Goal: Task Accomplishment & Management: Manage account settings

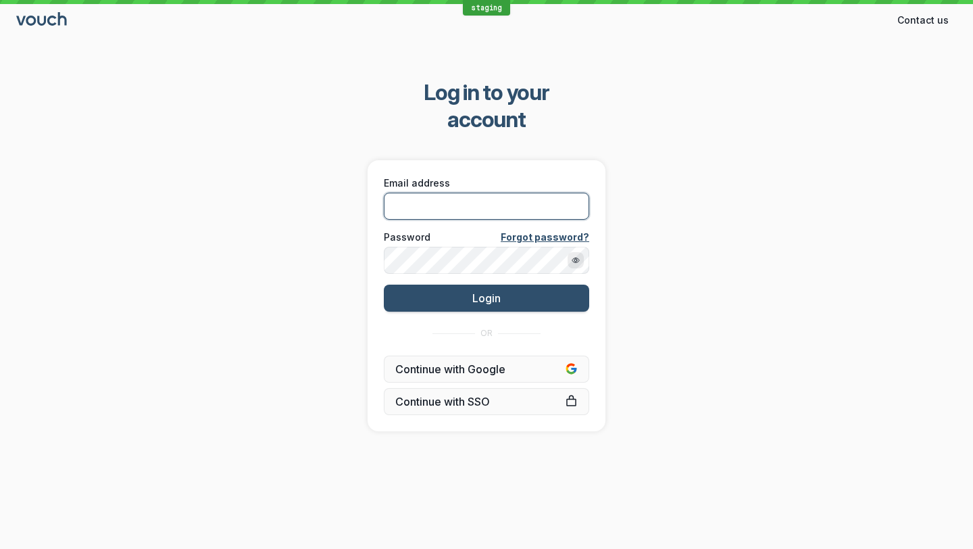
click at [427, 193] on input "Email address" at bounding box center [486, 206] width 205 height 27
type input "[PERSON_NAME][EMAIL_ADDRESS][DOMAIN_NAME]"
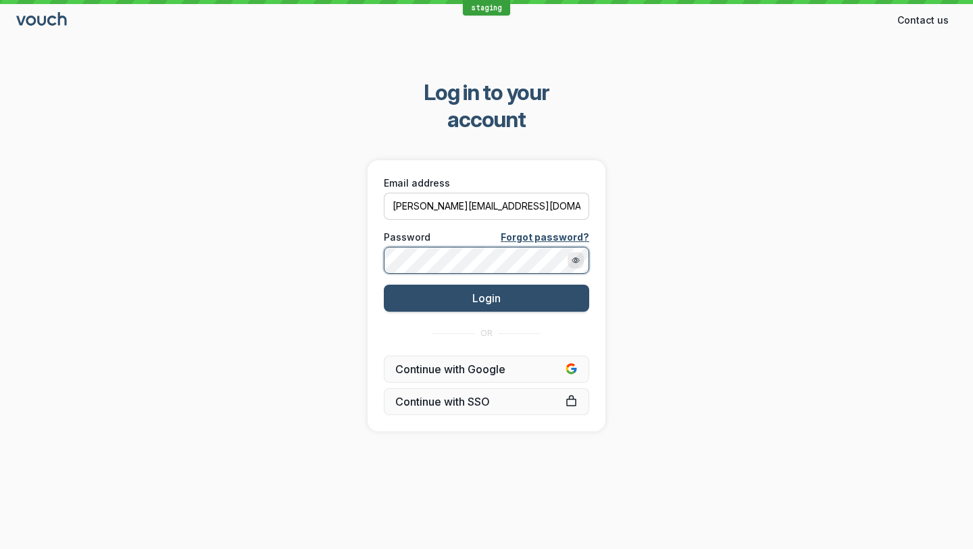
click at [384, 285] on button "Login" at bounding box center [486, 298] width 205 height 27
